Goal: Task Accomplishment & Management: Manage account settings

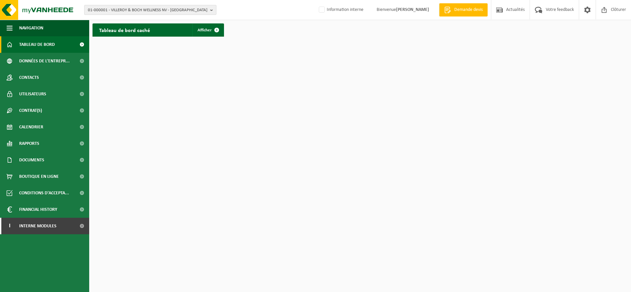
click at [119, 9] on span "01-000001 - VILLEROY & BOCH WELLNESS NV - ROESELARE" at bounding box center [147, 10] width 119 height 10
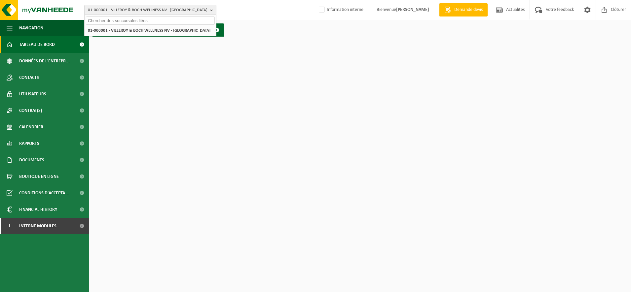
click at [110, 21] on input "text" at bounding box center [150, 21] width 129 height 8
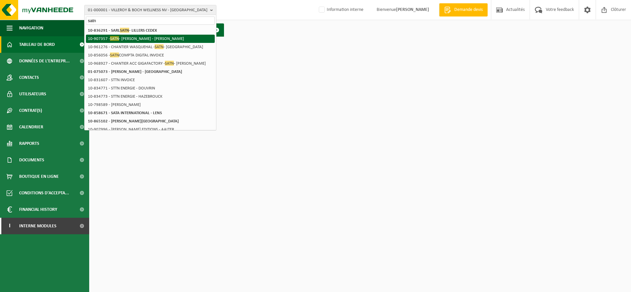
type input "satn"
click at [106, 37] on li "10-907357 - SATN - BILLY BERCLAU - BILLY BERCLAU" at bounding box center [150, 39] width 129 height 8
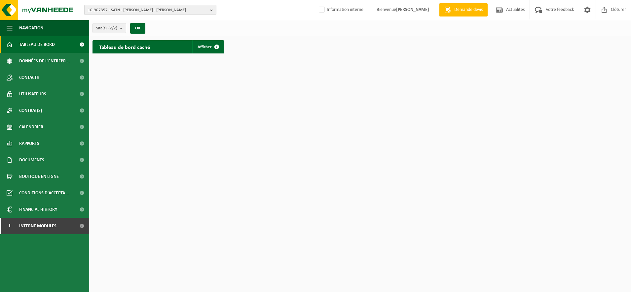
click at [211, 12] on b "button" at bounding box center [213, 9] width 6 height 9
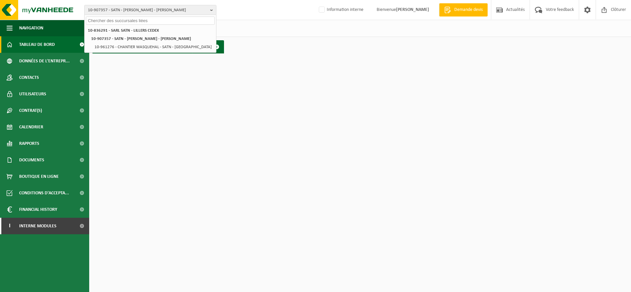
click at [103, 20] on input "text" at bounding box center [150, 21] width 129 height 8
click at [101, 34] on li "10-836291 - SARL SATN - LILLERS CEDEX" at bounding box center [150, 30] width 129 height 8
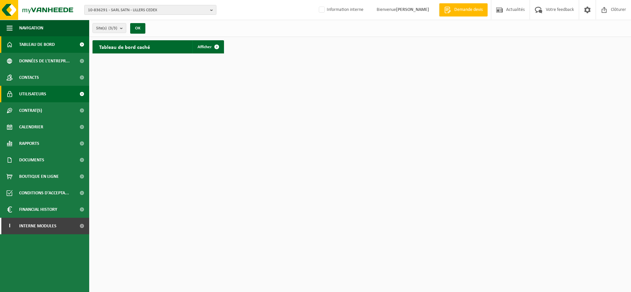
click at [35, 94] on span "Utilisateurs" at bounding box center [32, 94] width 27 height 17
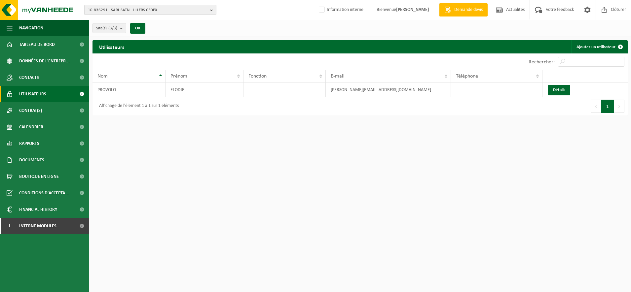
click at [162, 9] on span "10-836291 - SARL SATN - LILLERS CEDEX" at bounding box center [147, 10] width 119 height 10
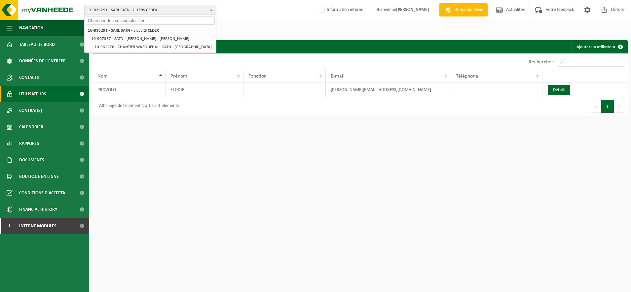
click at [123, 20] on input "text" at bounding box center [150, 21] width 129 height 8
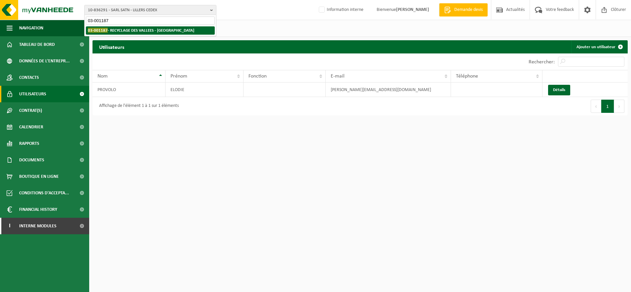
type input "03-001187"
click at [125, 32] on strong "03-001187 - RECYCLAGE DES VALLEES - HAUTMONT" at bounding box center [141, 30] width 106 height 5
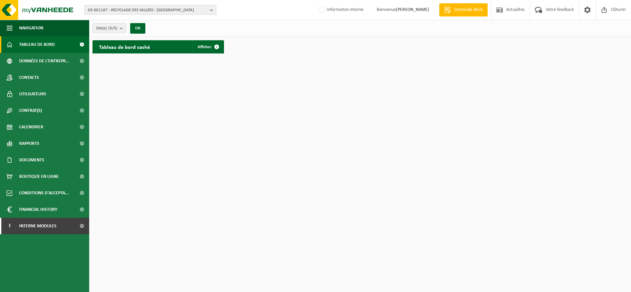
click at [122, 27] on b "submit" at bounding box center [123, 27] width 6 height 9
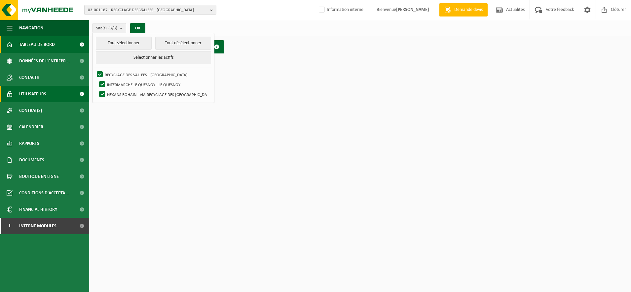
click at [33, 90] on span "Utilisateurs" at bounding box center [32, 94] width 27 height 17
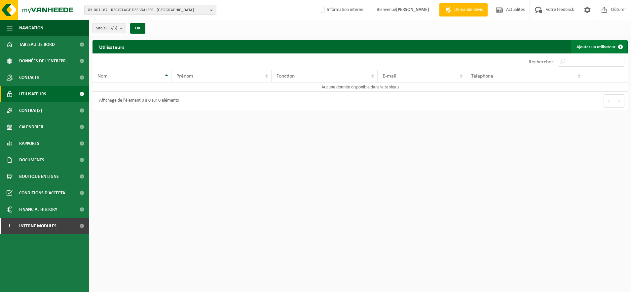
click at [595, 48] on link "Ajouter un utilisateur" at bounding box center [599, 46] width 56 height 13
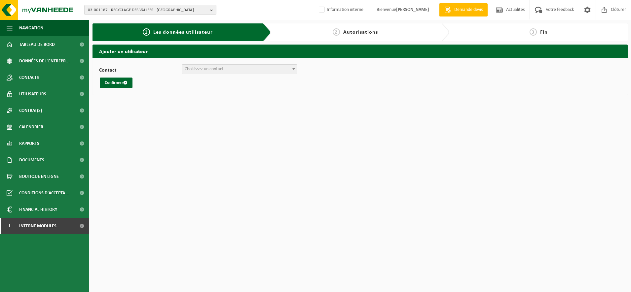
click at [292, 68] on b at bounding box center [293, 69] width 3 height 2
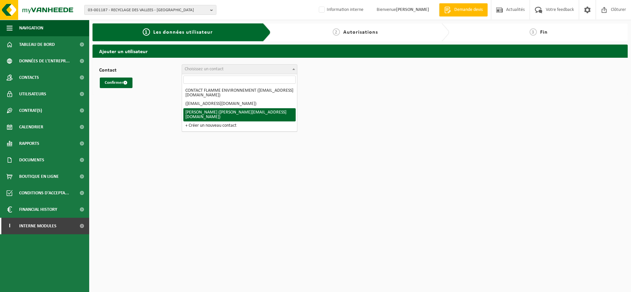
select select "124827"
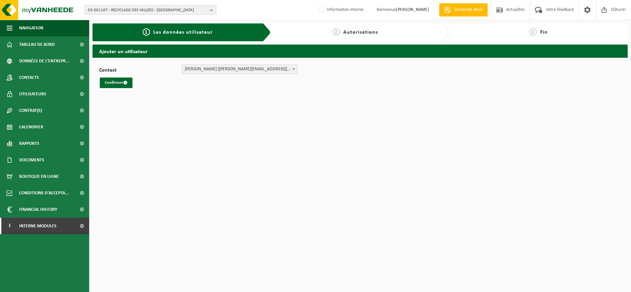
drag, startPoint x: 117, startPoint y: 83, endPoint x: 117, endPoint y: 90, distance: 7.6
click at [117, 83] on button "Confirmer" at bounding box center [116, 83] width 33 height 11
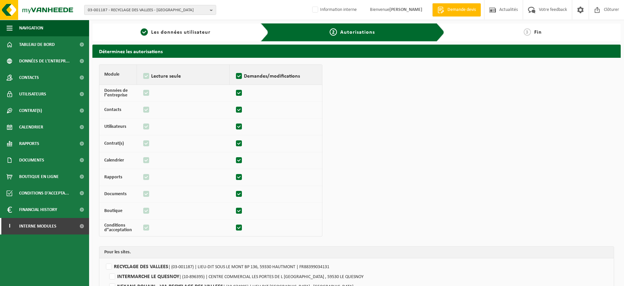
click at [236, 74] on label "Demandes/modifications" at bounding box center [276, 76] width 83 height 10
click at [235, 68] on input "Demandes/modifications" at bounding box center [234, 68] width 0 height 0
checkbox input "false"
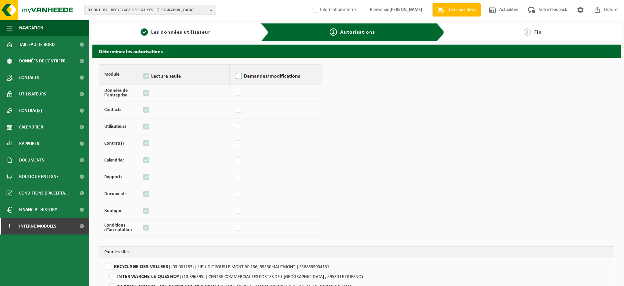
checkbox input "false"
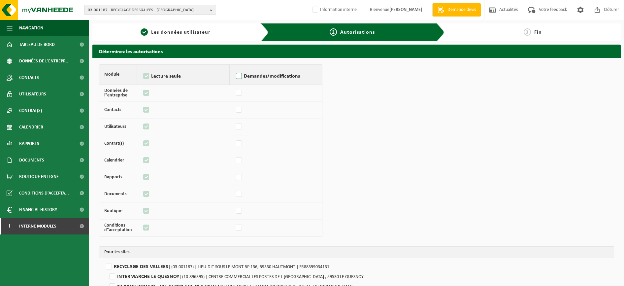
checkbox input "false"
click at [238, 74] on label "Demandes/modifications" at bounding box center [276, 76] width 83 height 10
click at [235, 68] on input "Demandes/modifications" at bounding box center [234, 68] width 0 height 0
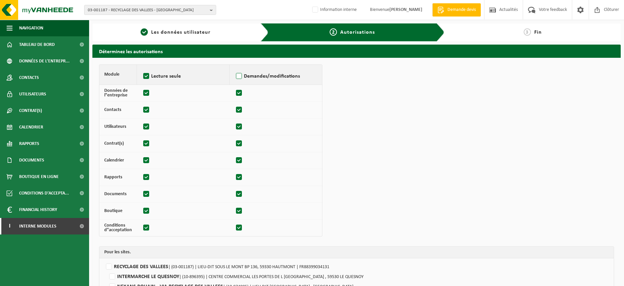
checkbox input "true"
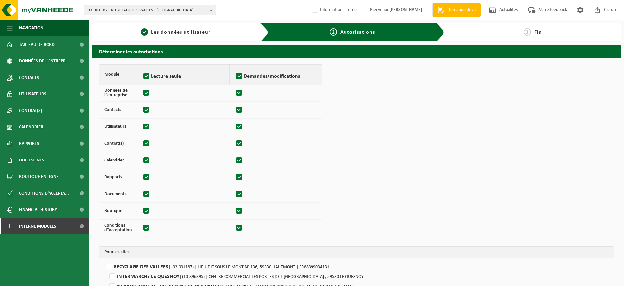
checkbox input "true"
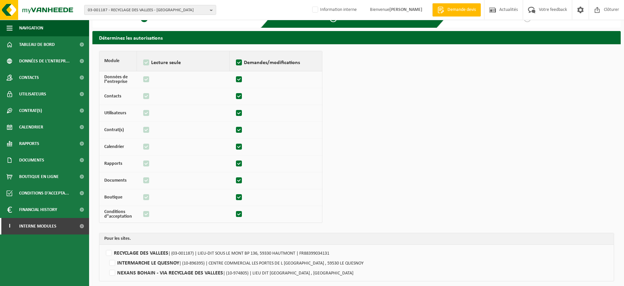
scroll to position [39, 0]
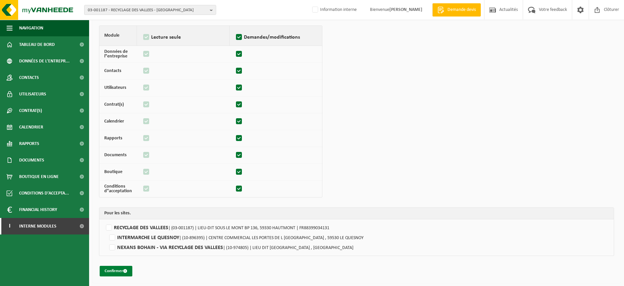
click at [116, 268] on button "Confirmer" at bounding box center [116, 271] width 33 height 11
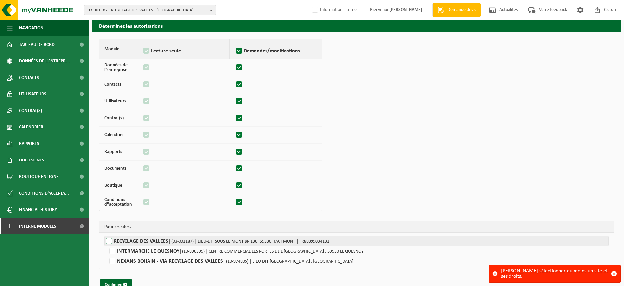
scroll to position [39, 0]
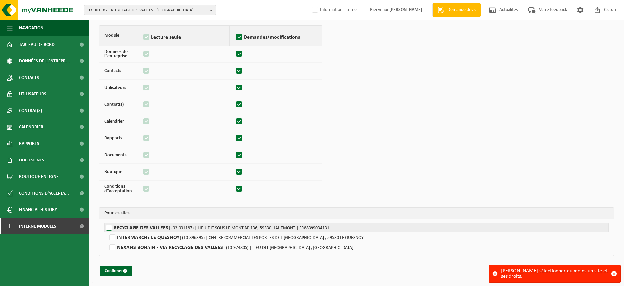
click at [108, 231] on label"] "RECYCLAGE DES VALLEES | (03-001187) | LIEU-DIT SOUS LE MONT BP 136, 59330 HAUTM…" at bounding box center [356, 227] width 505 height 10
click at [108, 231] on input "RECYCLAGE DES VALLEES | (03-001187) | LIEU-DIT SOUS LE MONT BP 136, 59330 HAUTM…" at bounding box center [416, 227] width 624 height 10
checkbox input "true"
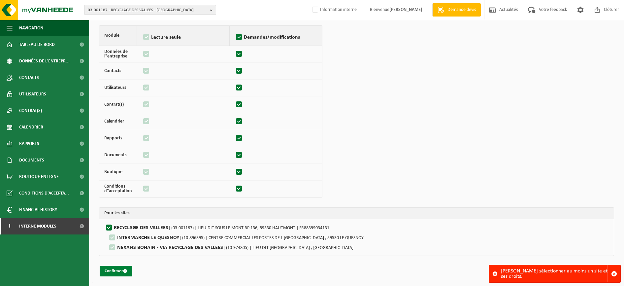
click at [116, 272] on button "Confirmer" at bounding box center [116, 271] width 33 height 11
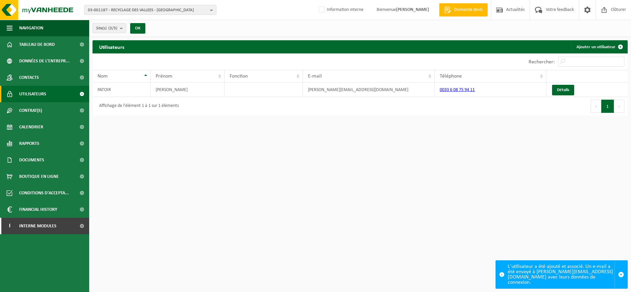
click at [120, 12] on span "03-001187 - RECYCLAGE DES VALLEES - [GEOGRAPHIC_DATA]" at bounding box center [147, 10] width 119 height 10
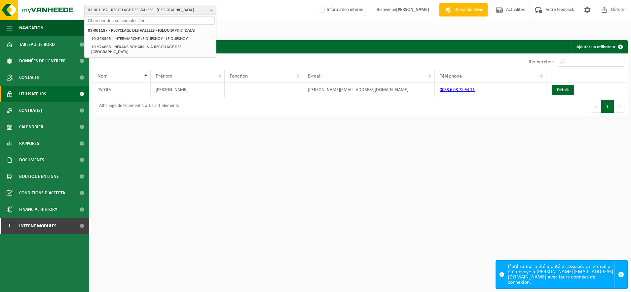
click at [115, 17] on input "text" at bounding box center [150, 21] width 129 height 8
click at [115, 20] on input "text" at bounding box center [150, 21] width 129 height 8
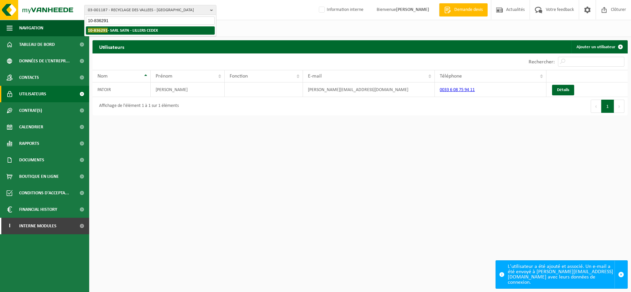
type input "10-836291"
click at [113, 30] on strong "10-836291 - SARL SATN - LILLERS CEDEX" at bounding box center [123, 30] width 70 height 5
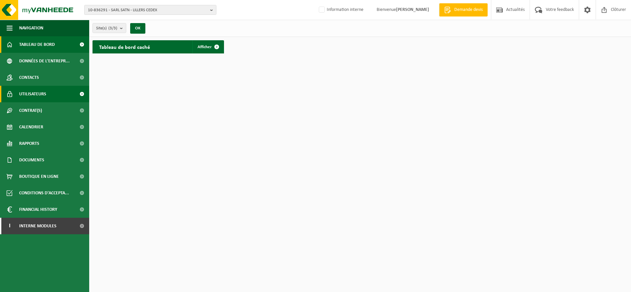
click at [38, 92] on span "Utilisateurs" at bounding box center [32, 94] width 27 height 17
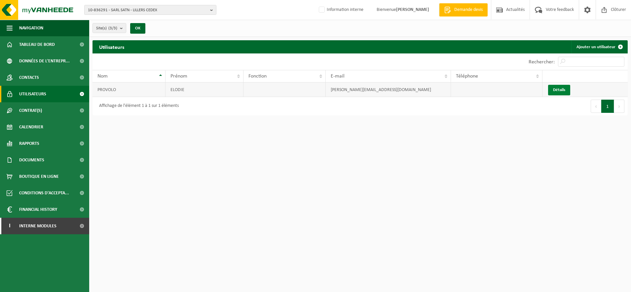
click at [561, 90] on link "Détails" at bounding box center [559, 90] width 22 height 11
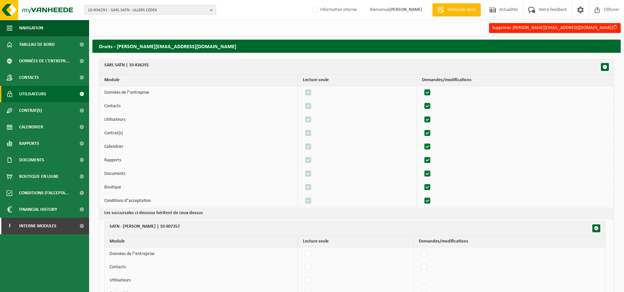
click at [22, 96] on span "Utilisateurs" at bounding box center [32, 94] width 27 height 17
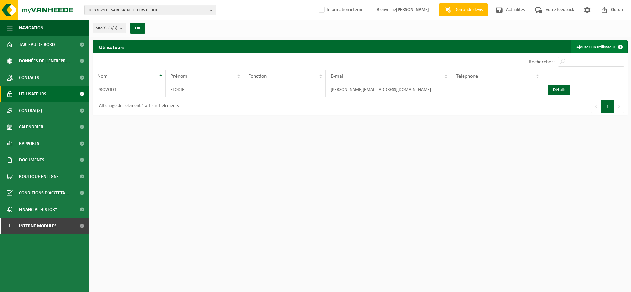
click at [595, 48] on link "Ajouter un utilisateur" at bounding box center [599, 46] width 56 height 13
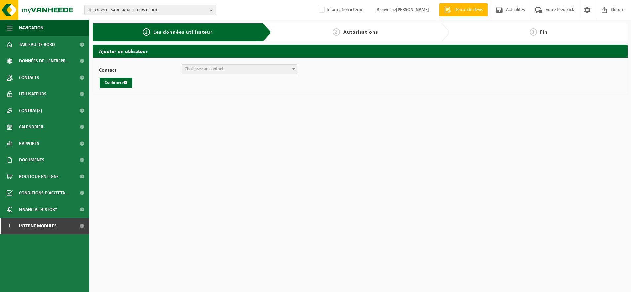
click at [294, 68] on b at bounding box center [293, 69] width 3 height 2
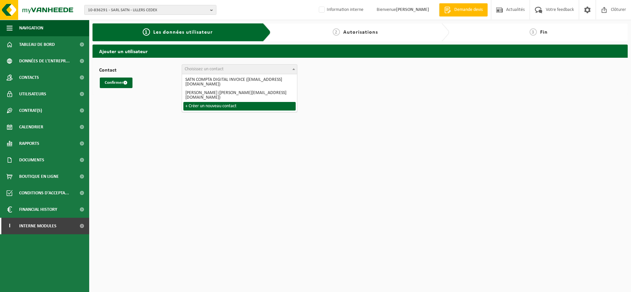
select select "0"
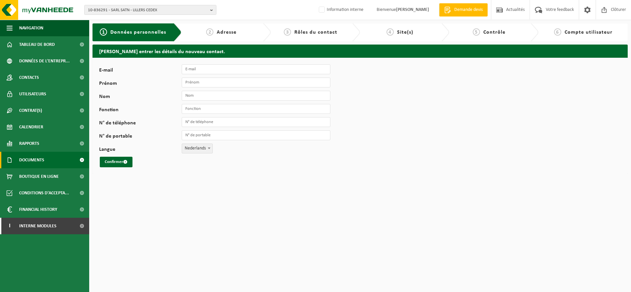
click at [24, 165] on span "Documents" at bounding box center [31, 160] width 25 height 17
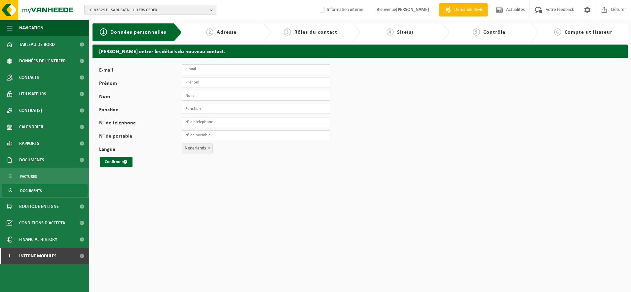
click at [38, 191] on span "Documents" at bounding box center [31, 191] width 22 height 13
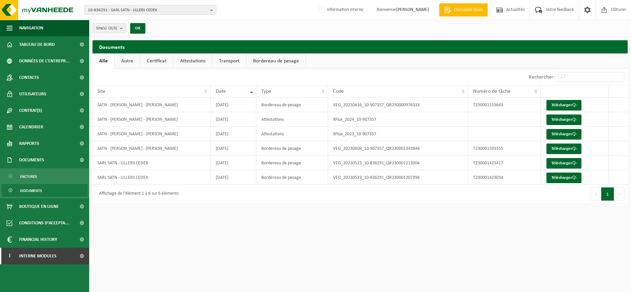
click at [181, 61] on link "Attestations" at bounding box center [192, 60] width 39 height 15
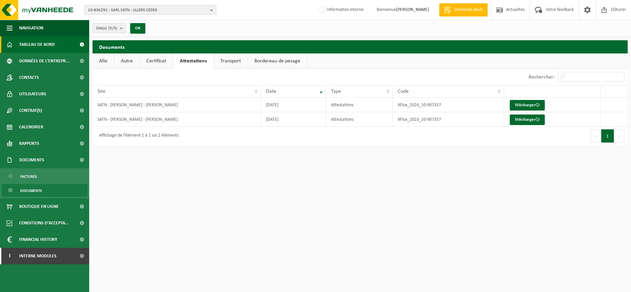
click at [34, 43] on span "Tableau de bord" at bounding box center [37, 44] width 36 height 17
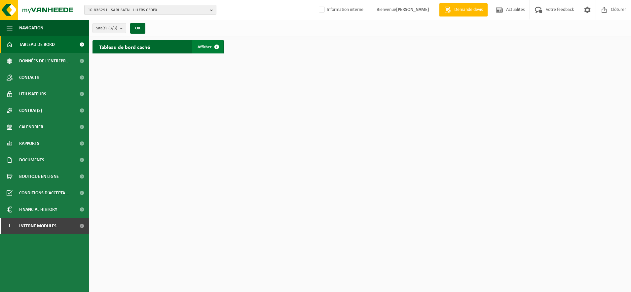
click at [207, 46] on span "Afficher" at bounding box center [204, 47] width 14 height 4
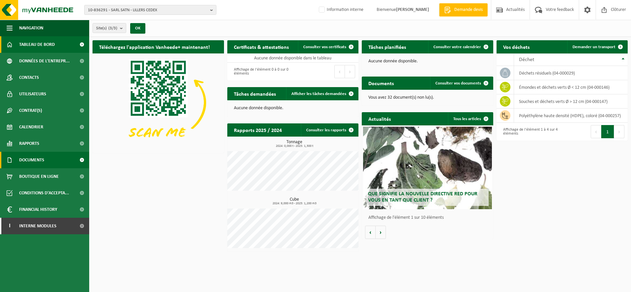
click at [22, 158] on span "Documents" at bounding box center [31, 160] width 25 height 17
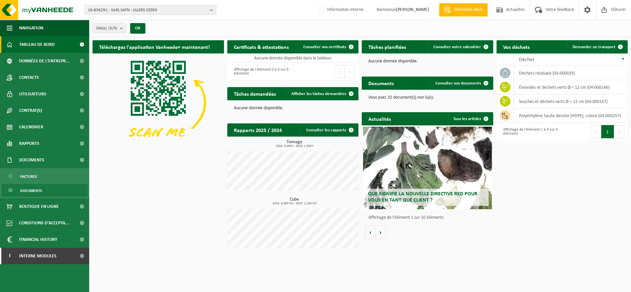
click at [30, 189] on span "Documents" at bounding box center [31, 191] width 22 height 13
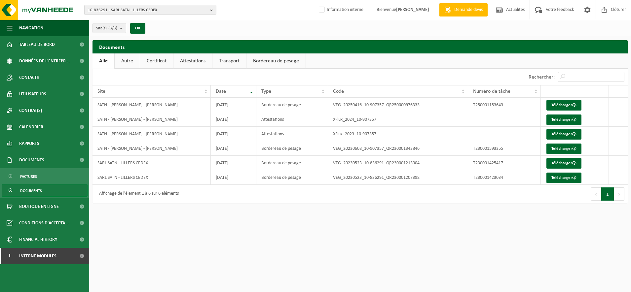
click at [29, 190] on span "Documents" at bounding box center [31, 191] width 22 height 13
click at [125, 58] on link "Autre" at bounding box center [127, 60] width 25 height 15
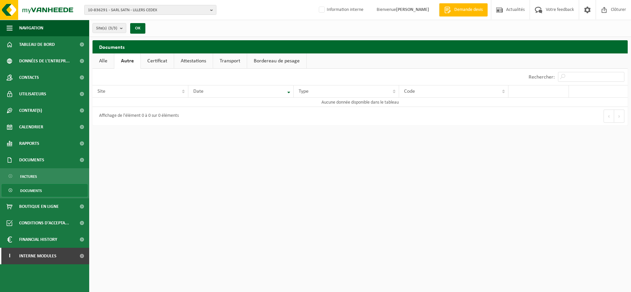
click at [153, 60] on link "Certificat" at bounding box center [157, 60] width 33 height 15
click at [191, 59] on link "Attestations" at bounding box center [192, 60] width 39 height 15
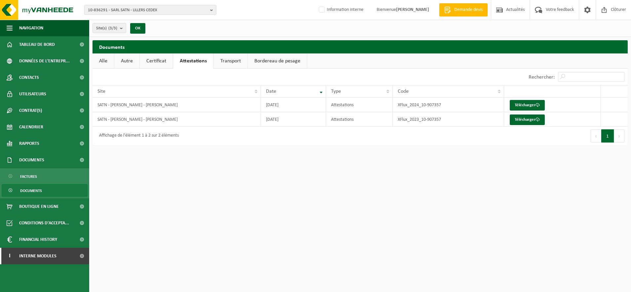
click at [228, 63] on link "Transport" at bounding box center [231, 60] width 34 height 15
